Goal: Task Accomplishment & Management: Use online tool/utility

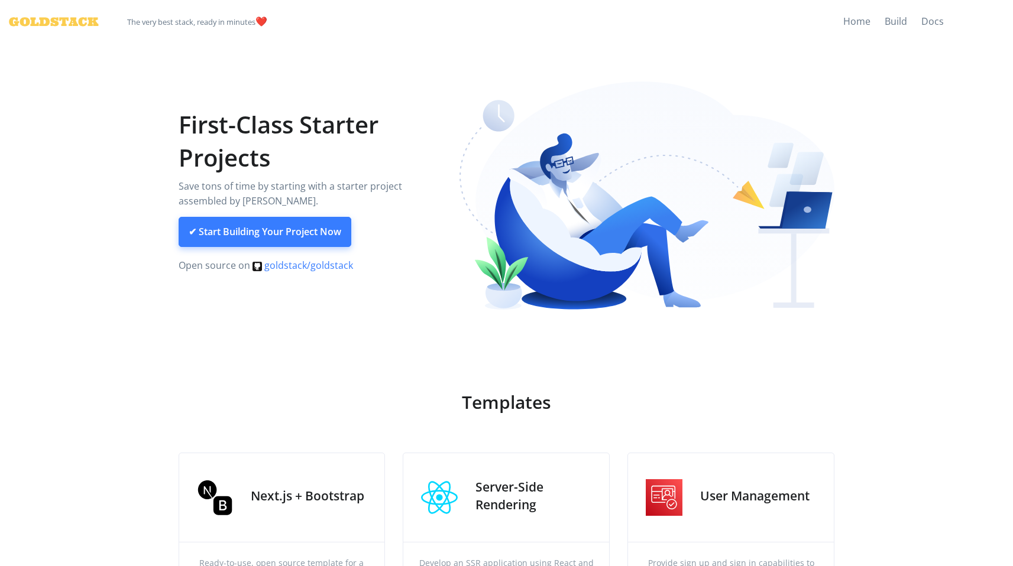
click at [319, 238] on link "✔ Start Building Your Project Now" at bounding box center [265, 232] width 173 height 31
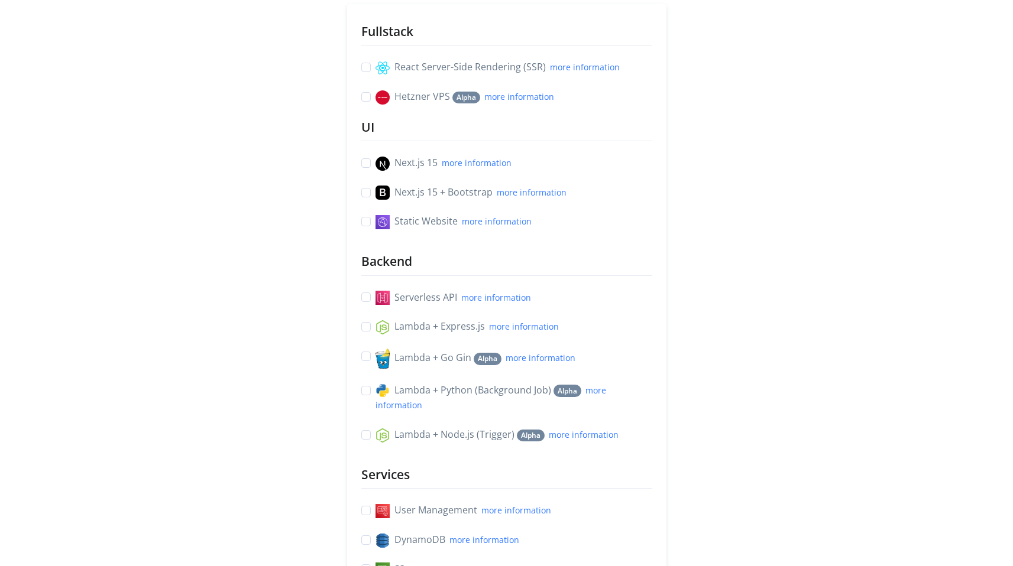
scroll to position [177, 0]
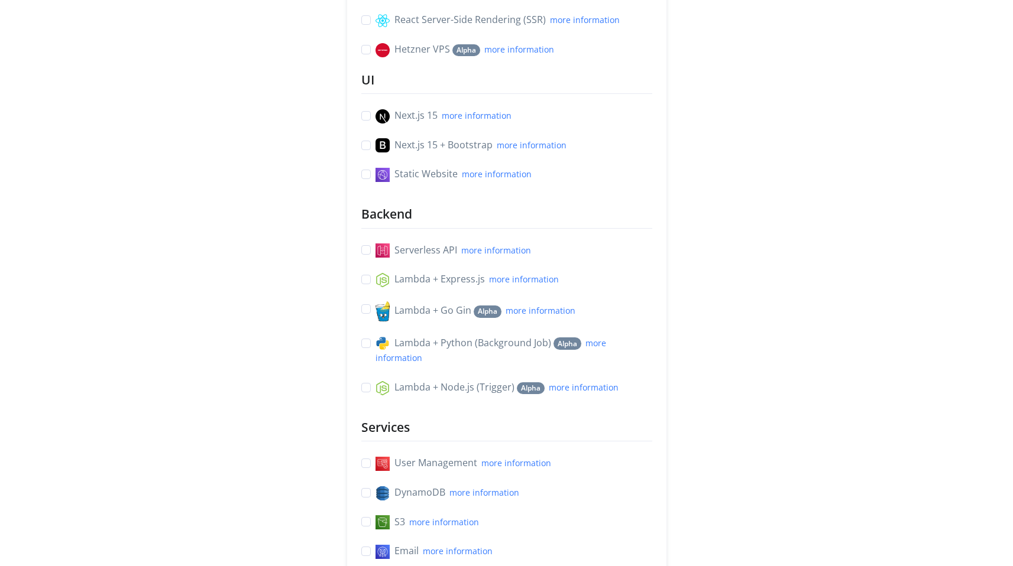
click at [375, 286] on label "Lambda + Express.js more information" at bounding box center [466, 279] width 183 height 15
click at [367, 284] on input "Lambda + Express.js more information" at bounding box center [365, 278] width 9 height 12
checkbox input "true"
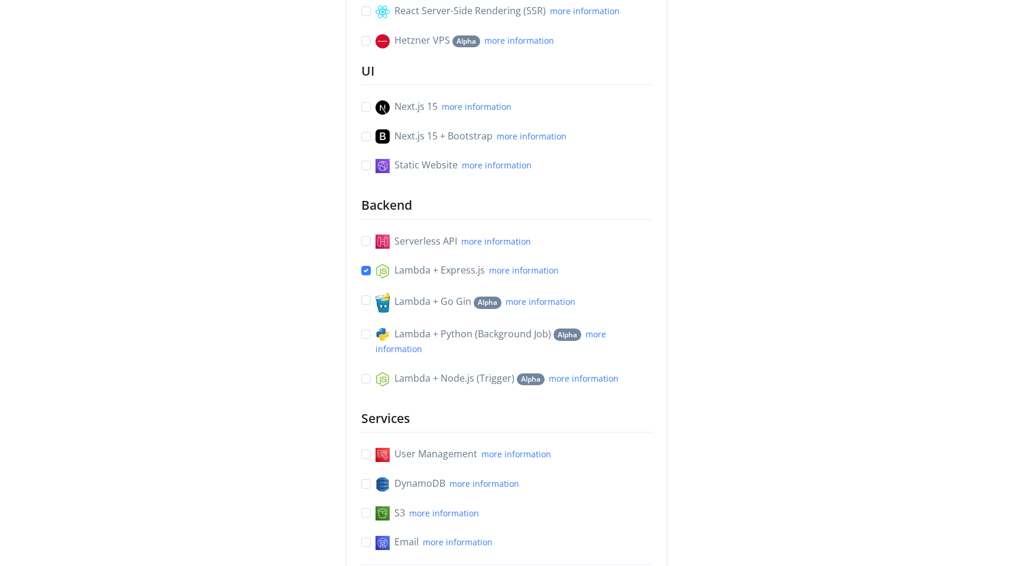
scroll to position [247, 0]
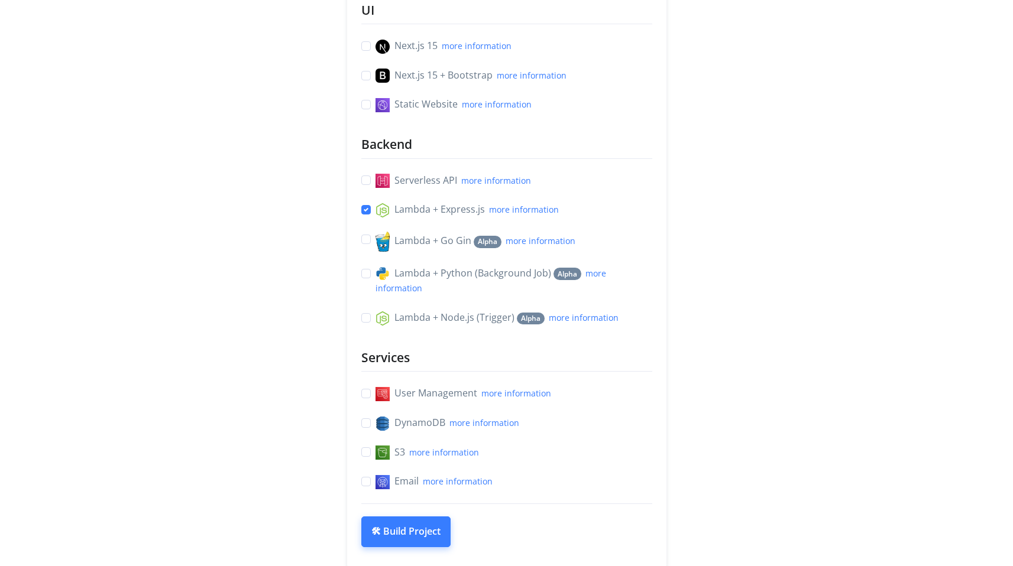
click at [423, 533] on button "🛠 Build Project" at bounding box center [405, 532] width 89 height 31
